Goal: Task Accomplishment & Management: Manage account settings

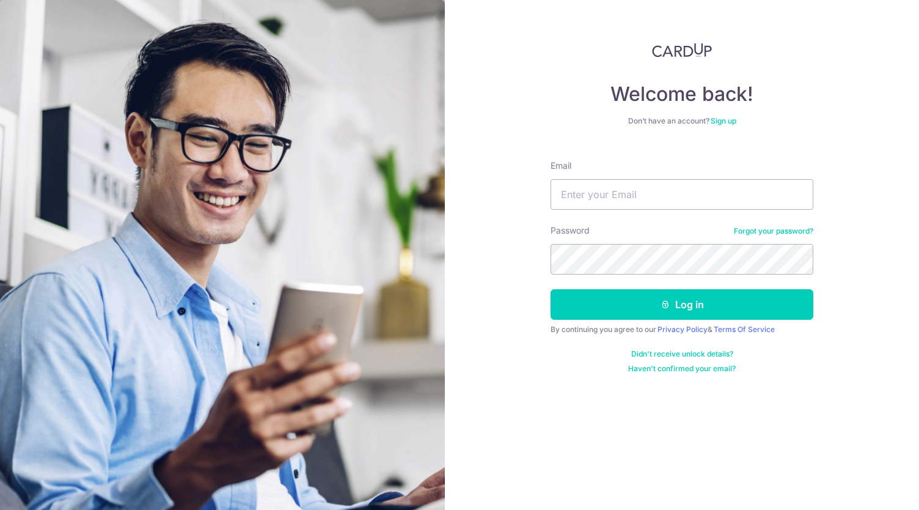
type input "[EMAIL_ADDRESS][DOMAIN_NAME]"
click at [738, 233] on link "Forgot your password?" at bounding box center [773, 231] width 79 height 10
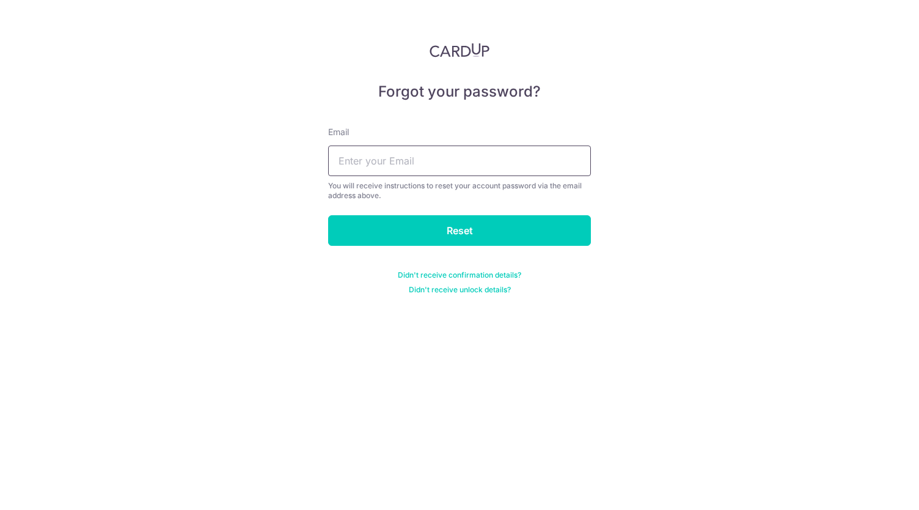
click at [564, 163] on input "text" at bounding box center [459, 160] width 263 height 31
type input "fionahsj@yahoo.com"
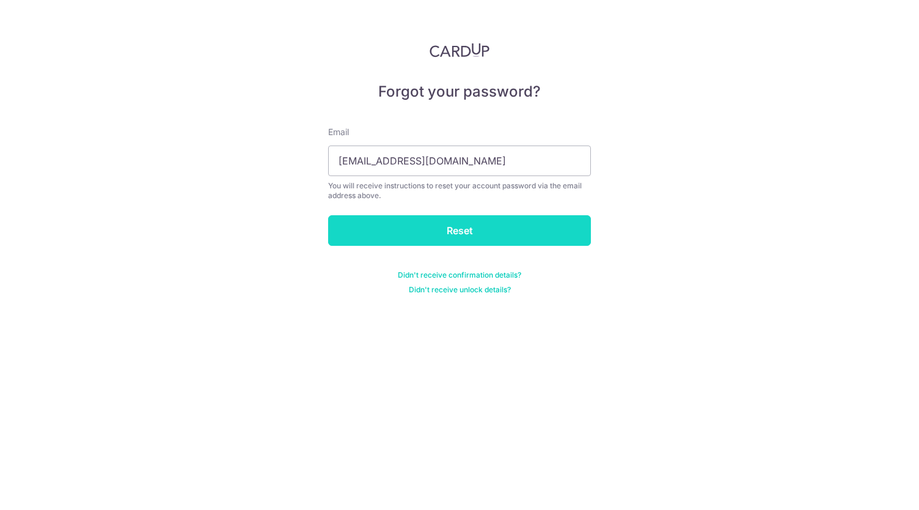
click at [446, 235] on input "Reset" at bounding box center [459, 230] width 263 height 31
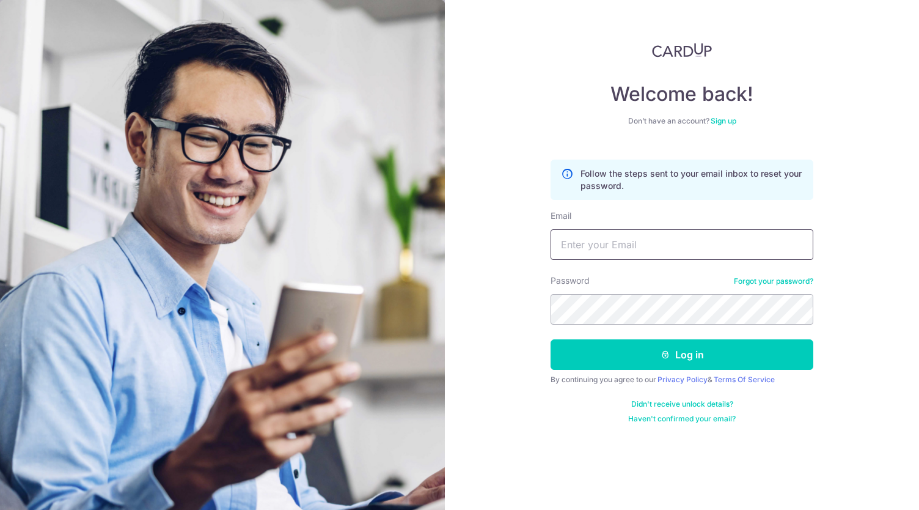
click at [631, 252] on input "Email" at bounding box center [682, 244] width 263 height 31
type input "[EMAIL_ADDRESS][DOMAIN_NAME]"
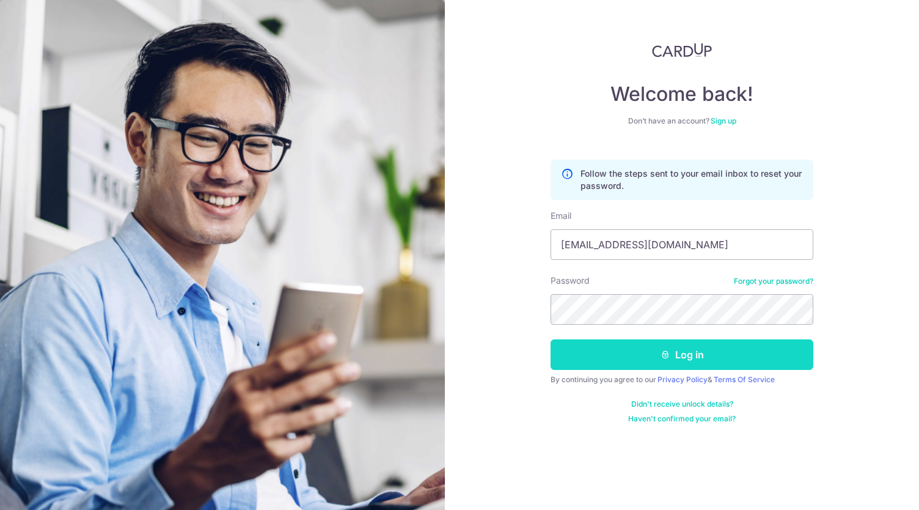
click at [711, 357] on button "Log in" at bounding box center [682, 354] width 263 height 31
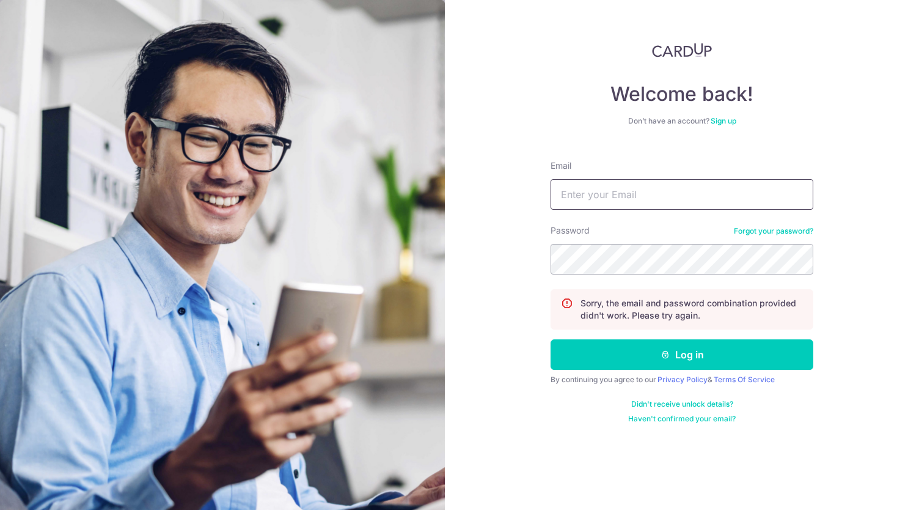
click at [675, 186] on input "Email" at bounding box center [682, 194] width 263 height 31
click at [778, 234] on link "Forgot your password?" at bounding box center [773, 231] width 79 height 10
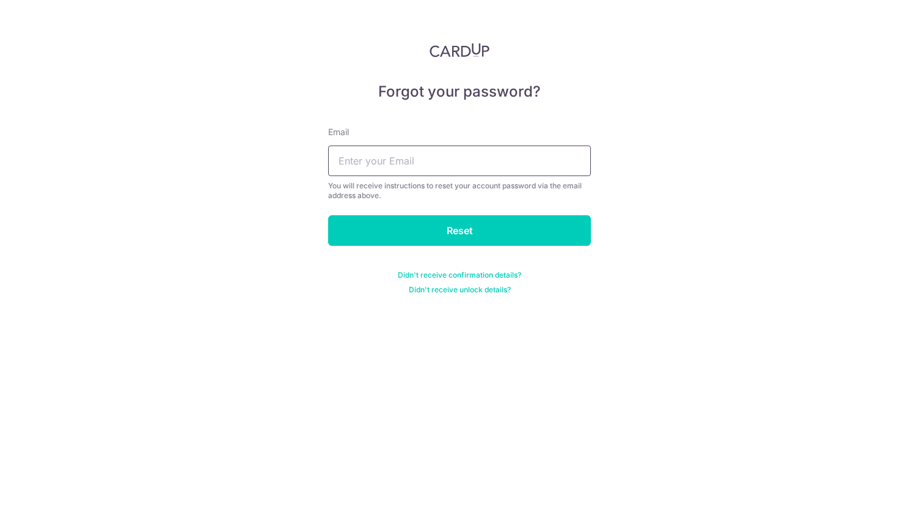
click at [490, 169] on input "text" at bounding box center [459, 160] width 263 height 31
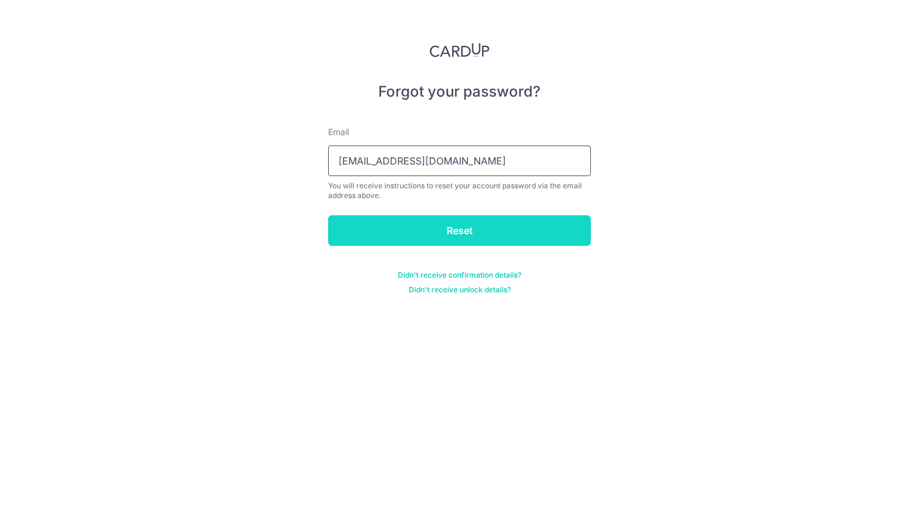
type input "[EMAIL_ADDRESS][DOMAIN_NAME]"
click at [492, 233] on input "Reset" at bounding box center [459, 230] width 263 height 31
